Goal: Task Accomplishment & Management: Use online tool/utility

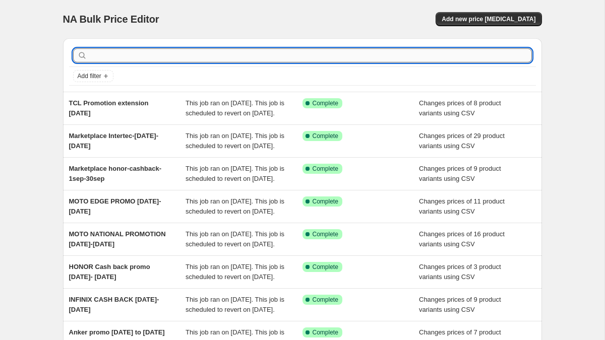
click at [193, 57] on input "text" at bounding box center [310, 55] width 442 height 14
paste input "729"
type input "729"
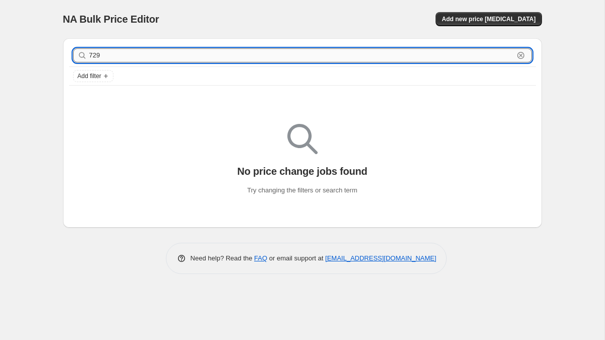
click at [251, 54] on input "729" at bounding box center [301, 55] width 424 height 14
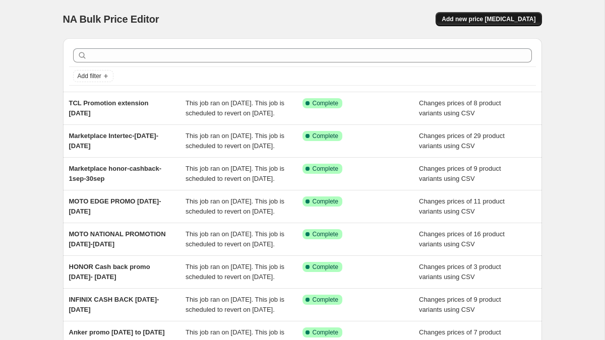
click at [465, 20] on span "Add new price [MEDICAL_DATA]" at bounding box center [488, 19] width 94 height 8
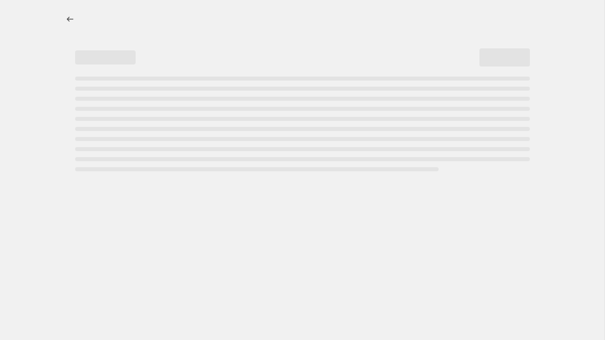
select select "percentage"
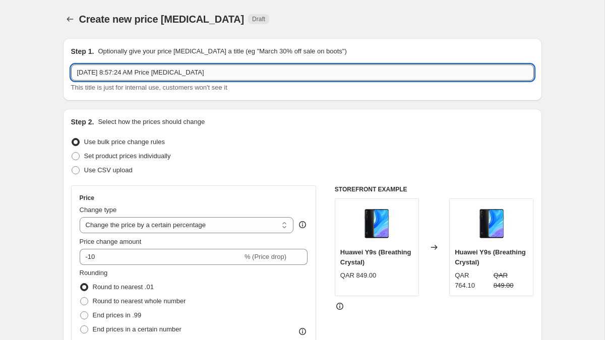
click at [242, 77] on input "[DATE] 8:57:24 AM Price [MEDICAL_DATA]" at bounding box center [302, 72] width 463 height 16
paste input "BROVI 5G MiFi Pro 5 – E6888-982"
type input "BROVI 5G MiFi Pro 5 – E6888-982"
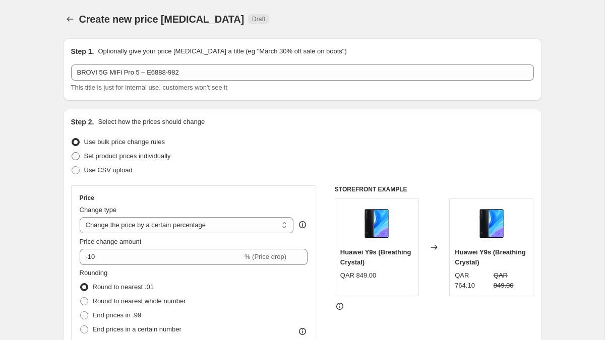
click at [139, 156] on span "Set product prices individually" at bounding box center [127, 156] width 87 height 8
click at [72, 153] on input "Set product prices individually" at bounding box center [72, 152] width 1 height 1
radio input "true"
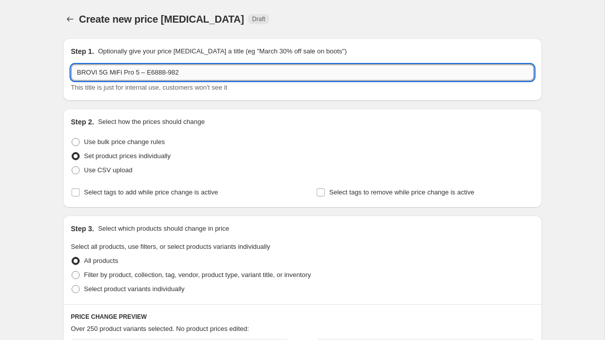
click at [204, 71] on input "BROVI 5G MiFi Pro 5 – E6888-982" at bounding box center [302, 72] width 463 height 16
drag, startPoint x: 204, startPoint y: 71, endPoint x: 145, endPoint y: 71, distance: 58.5
click at [145, 71] on input "BROVI 5G MiFi Pro 5 – E6888-982" at bounding box center [302, 72] width 463 height 16
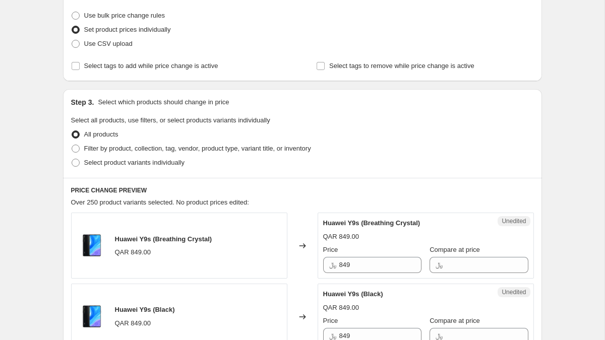
scroll to position [235, 0]
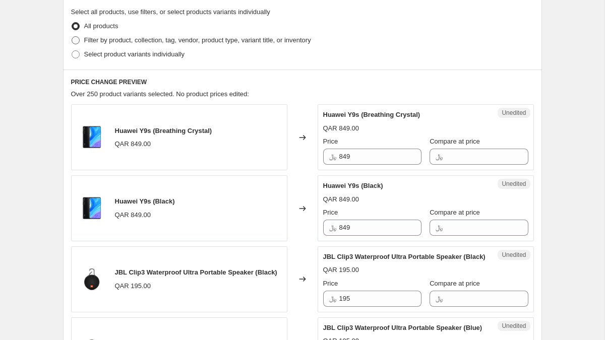
type input "BROVI 5G MiFi Pro [DATE] – [DATE]"
click at [211, 37] on span "Filter by product, collection, tag, vendor, product type, variant title, or inv…" at bounding box center [197, 40] width 227 height 8
click at [72, 37] on input "Filter by product, collection, tag, vendor, product type, variant title, or inv…" at bounding box center [72, 36] width 1 height 1
radio input "true"
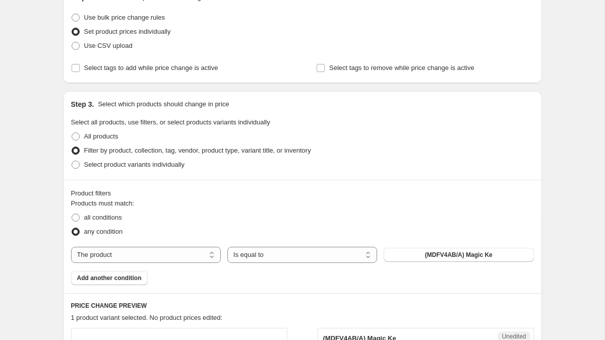
scroll to position [0, 0]
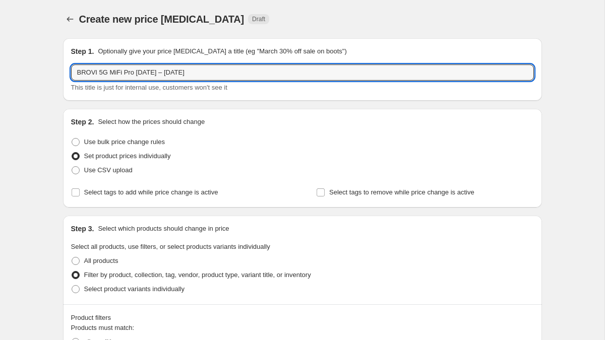
drag, startPoint x: 140, startPoint y: 72, endPoint x: 9, endPoint y: 68, distance: 131.1
click at [139, 74] on input "BROVI 5G MiFi Pro [DATE] – [DATE]" at bounding box center [302, 72] width 463 height 16
type input "BROVI 5G MiFi Pro – [DATE]"
click at [152, 85] on span "This title is just for internal use, customers won't see it" at bounding box center [149, 88] width 156 height 8
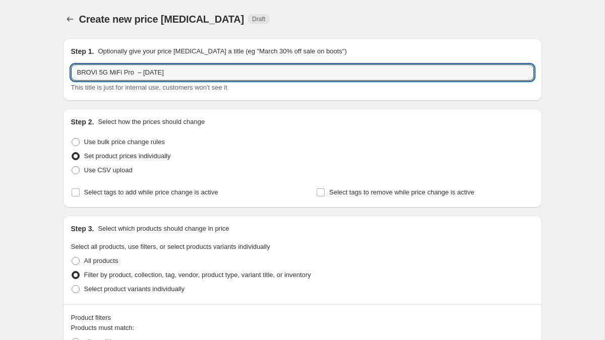
drag, startPoint x: 134, startPoint y: 72, endPoint x: 58, endPoint y: 66, distance: 75.8
click at [58, 66] on div "Step 1. Optionally give your price [MEDICAL_DATA] a title (eg "March 30% off sa…" at bounding box center [298, 336] width 487 height 613
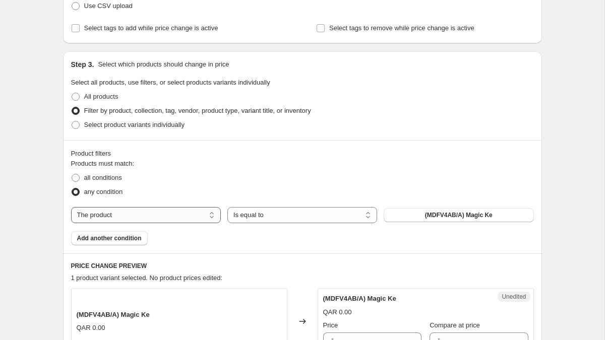
scroll to position [165, 0]
click at [131, 125] on span "Select product variants individually" at bounding box center [134, 124] width 100 height 8
click at [72, 121] on input "Select product variants individually" at bounding box center [72, 120] width 1 height 1
radio input "true"
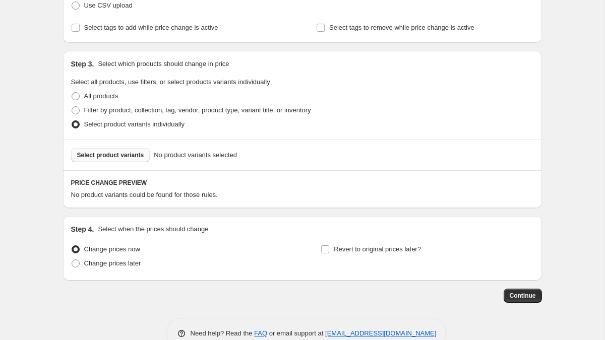
click at [147, 154] on button "Select product variants" at bounding box center [110, 155] width 79 height 14
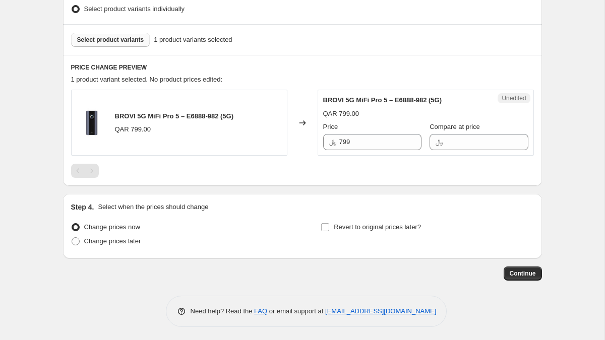
scroll to position [282, 0]
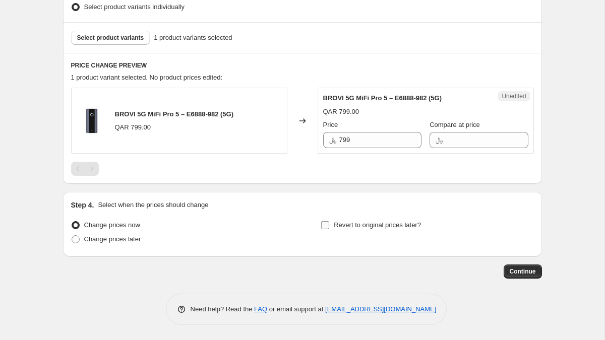
click at [327, 225] on input "Revert to original prices later?" at bounding box center [325, 225] width 8 height 8
checkbox input "true"
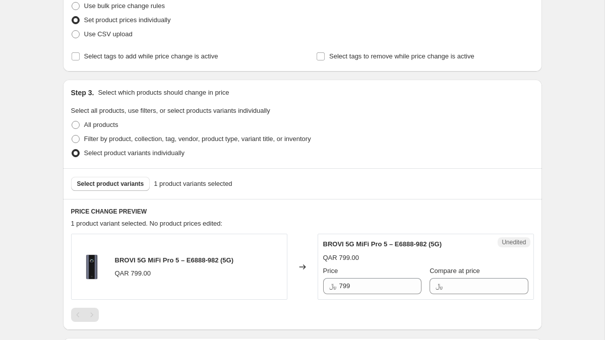
scroll to position [0, 0]
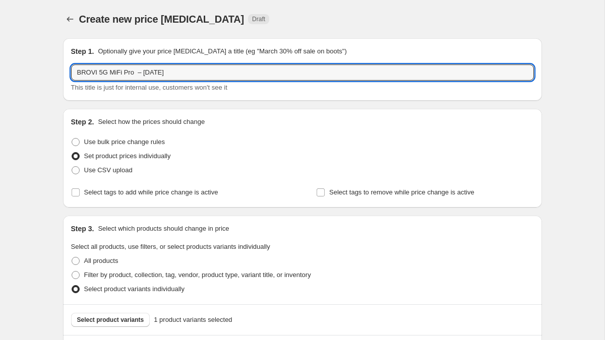
drag, startPoint x: 134, startPoint y: 72, endPoint x: 58, endPoint y: 71, distance: 76.1
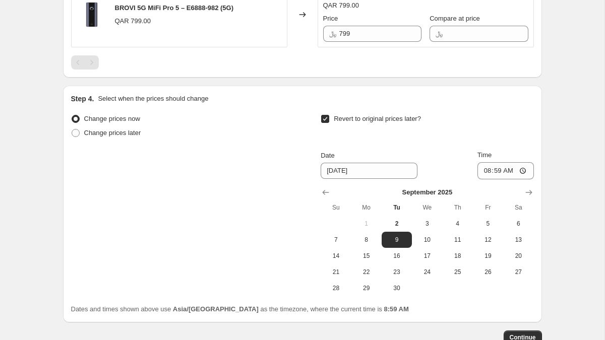
scroll to position [388, 0]
click at [529, 195] on icon "Show next month, October 2025" at bounding box center [529, 193] width 10 height 10
click at [432, 219] on button "1" at bounding box center [427, 224] width 30 height 16
type input "[DATE]"
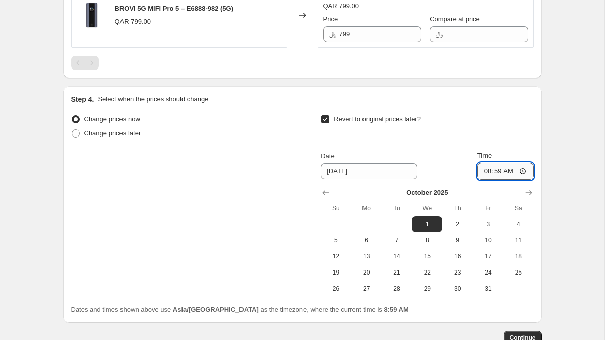
click at [484, 173] on input "08:59" at bounding box center [505, 171] width 56 height 17
type input "00:00"
click at [421, 122] on span "Revert to original prices later?" at bounding box center [377, 119] width 87 height 8
click at [329, 122] on input "Revert to original prices later?" at bounding box center [325, 119] width 8 height 8
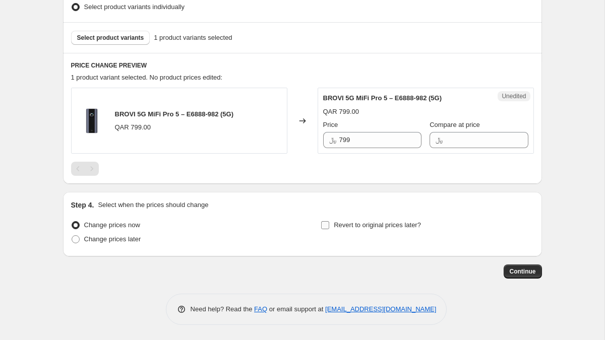
scroll to position [252, 0]
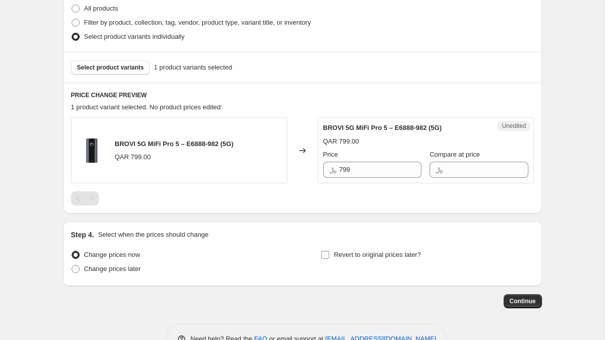
click at [326, 250] on label "Revert to original prices later?" at bounding box center [370, 255] width 100 height 14
click at [326, 251] on input "Revert to original prices later?" at bounding box center [325, 255] width 8 height 8
checkbox input "true"
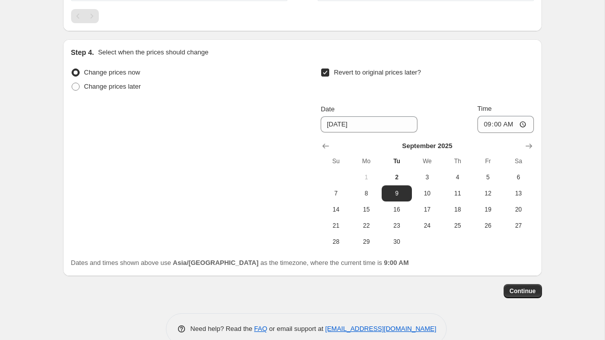
scroll to position [437, 0]
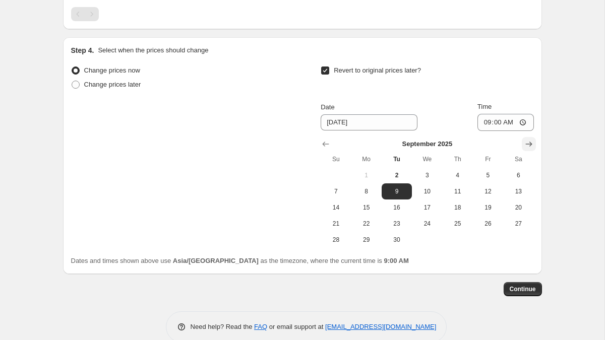
click at [535, 139] on div "Step 4. Select when the prices should change Change prices now Change prices la…" at bounding box center [302, 155] width 479 height 237
click at [526, 148] on icon "Show next month, October 2025" at bounding box center [529, 144] width 10 height 10
click at [418, 169] on button "1" at bounding box center [427, 175] width 30 height 16
type input "[DATE]"
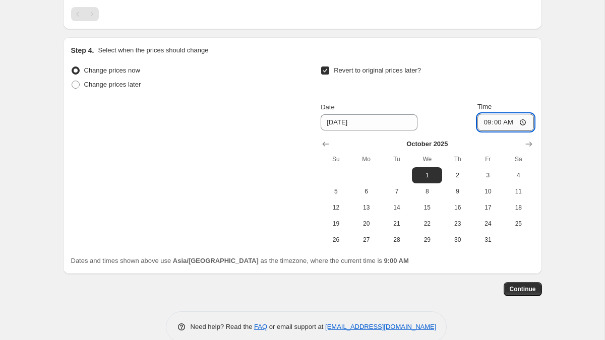
click at [484, 121] on input "09:00" at bounding box center [505, 122] width 56 height 17
type input "00:00"
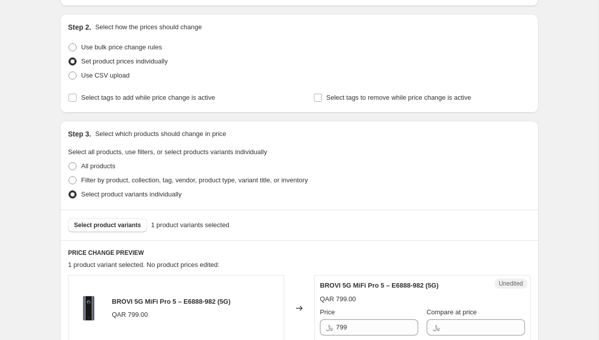
scroll to position [256, 0]
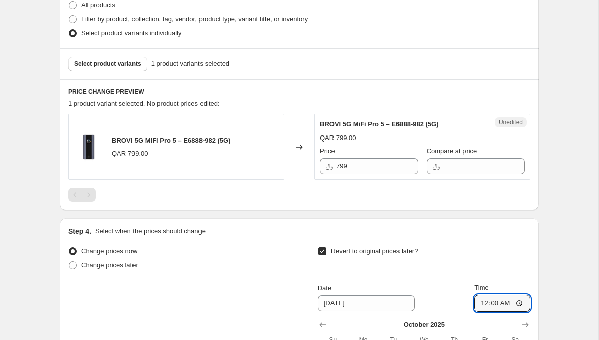
click at [440, 225] on div "Step 4. Select when the prices should change Change prices now Change prices la…" at bounding box center [299, 336] width 479 height 237
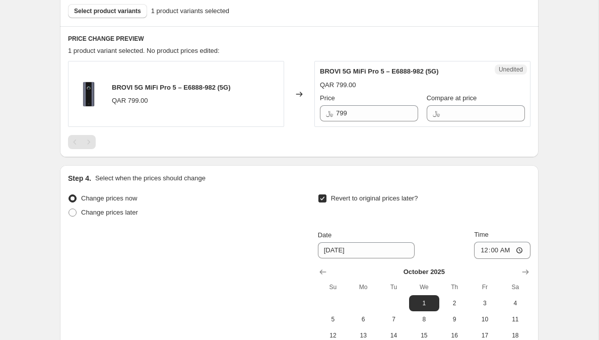
scroll to position [301, 0]
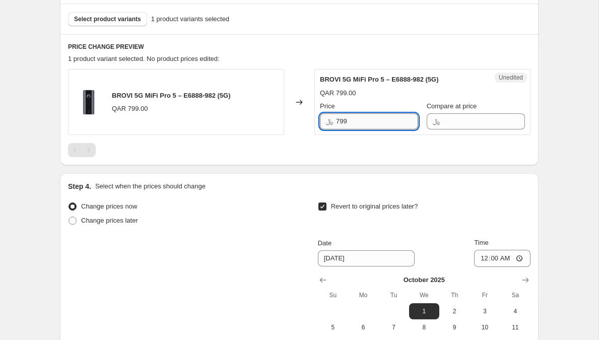
click at [373, 127] on input "799" at bounding box center [377, 121] width 82 height 16
paste input "2"
type input "729"
click at [546, 98] on div "Create new price [MEDICAL_DATA]. This page is ready Create new price [MEDICAL_D…" at bounding box center [299, 96] width 503 height 795
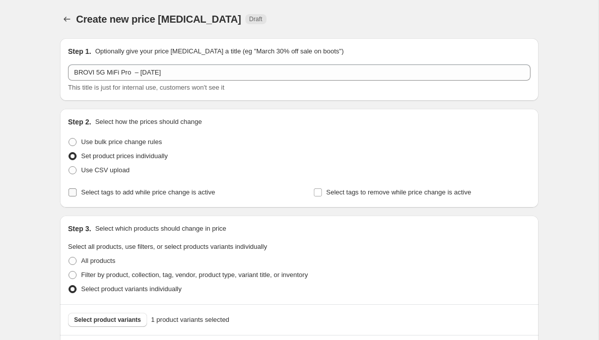
click at [209, 196] on span "Select tags to add while price change is active" at bounding box center [148, 192] width 134 height 8
click at [77, 196] on input "Select tags to add while price change is active" at bounding box center [73, 192] width 8 height 8
checkbox input "true"
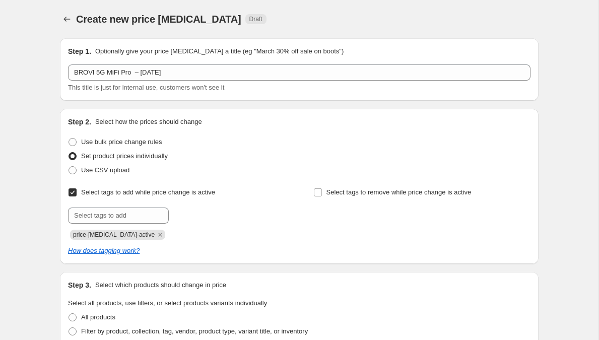
click at [213, 62] on div "Step 1. Optionally give your price [MEDICAL_DATA] a title (eg "March 30% off sa…" at bounding box center [299, 69] width 463 height 46
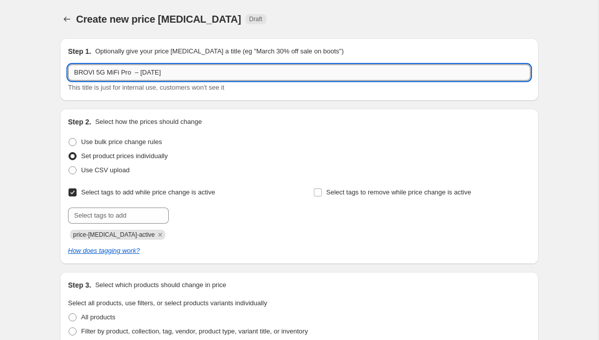
click at [215, 73] on input "BROVI 5G MiFi Pro – [DATE]" at bounding box center [299, 72] width 463 height 16
click at [139, 216] on input "text" at bounding box center [118, 216] width 101 height 16
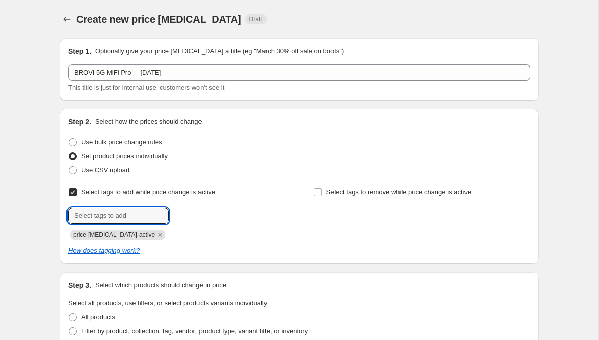
paste input "BROVI 5G MiFi Pro – [DATE]"
type input "BROVI 5G MiFi Pro – [DATE]"
click at [213, 214] on span "BROVI 5G MiF..." at bounding box center [213, 214] width 45 height 7
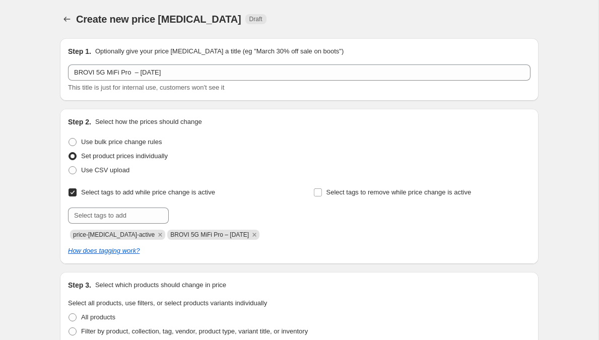
scroll to position [511, 0]
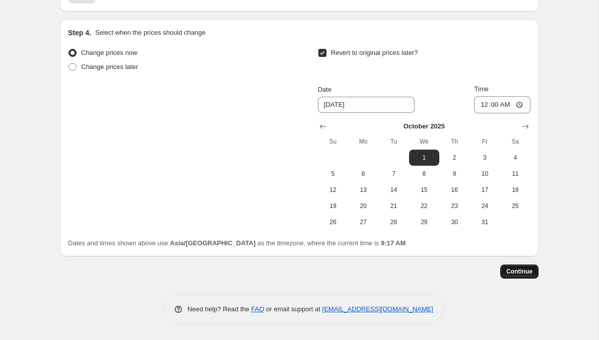
click at [525, 271] on span "Continue" at bounding box center [519, 272] width 26 height 8
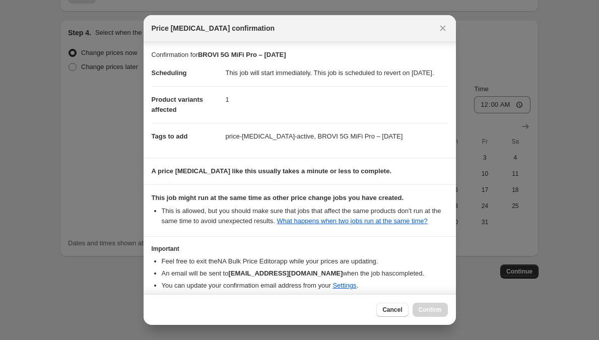
scroll to position [68, 0]
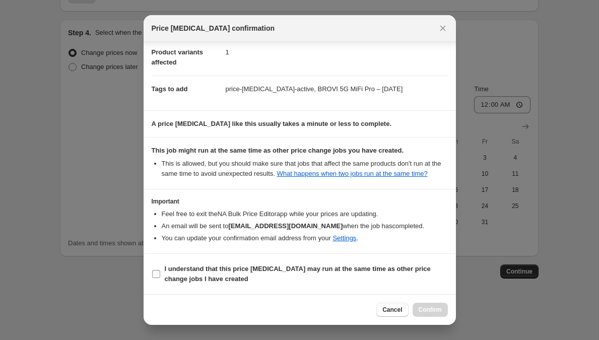
click at [200, 278] on b "I understand that this price [MEDICAL_DATA] may run at the same time as other p…" at bounding box center [298, 274] width 266 height 18
click at [160, 278] on input "I understand that this price [MEDICAL_DATA] may run at the same time as other p…" at bounding box center [156, 274] width 8 height 8
checkbox input "true"
click at [426, 312] on span "Confirm" at bounding box center [430, 310] width 23 height 8
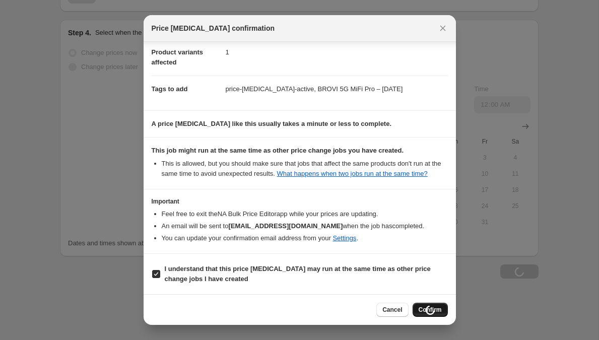
type input "BROVI 5G MiFi Pro – [DATE]"
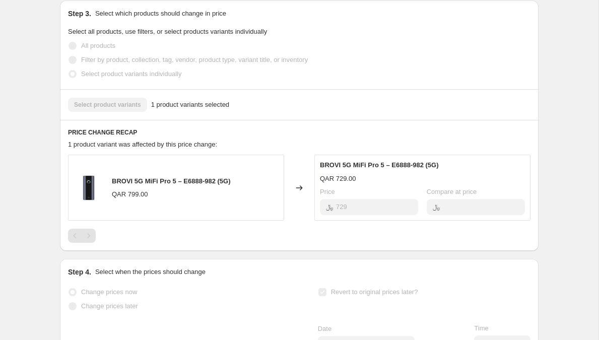
scroll to position [366, 0]
